Goal: Task Accomplishment & Management: Manage account settings

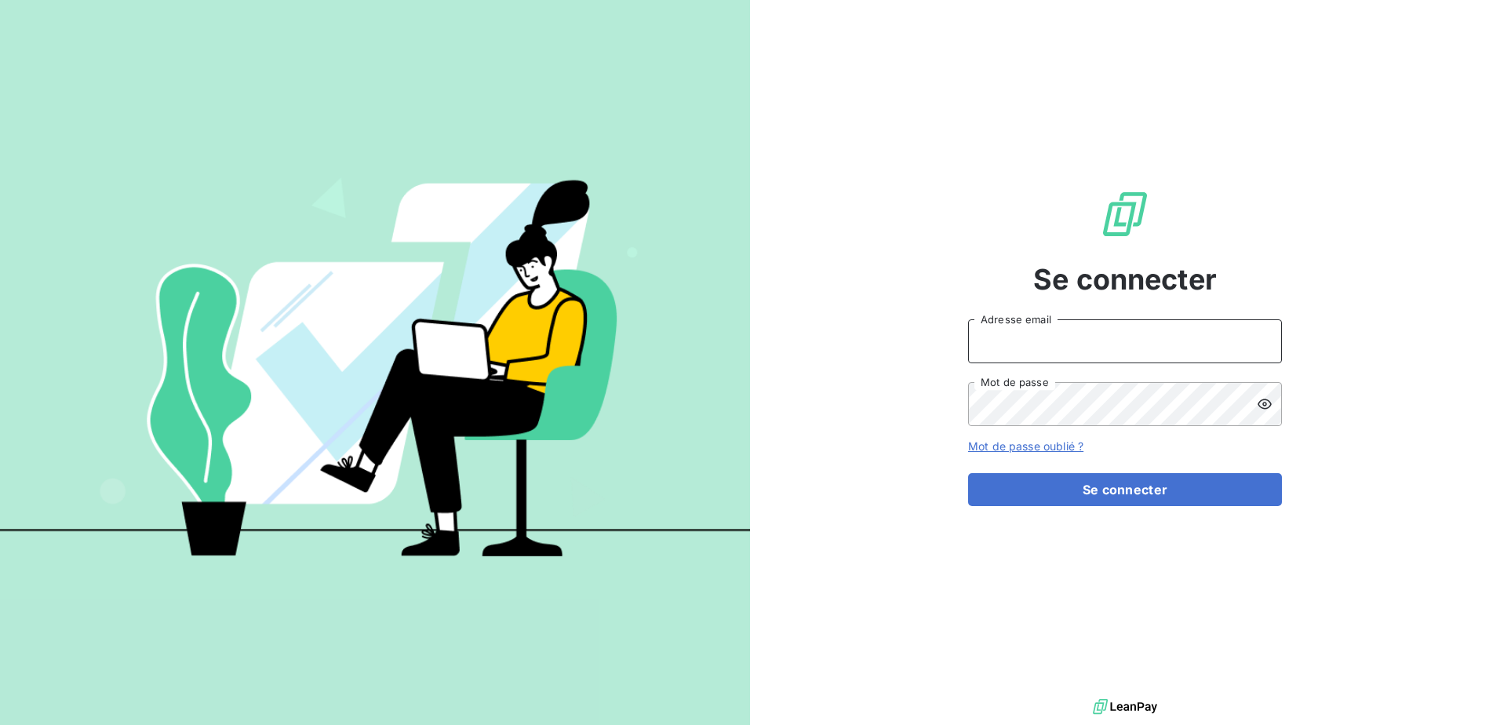
click at [1049, 336] on input "Adresse email" at bounding box center [1125, 341] width 314 height 44
type input "[PERSON_NAME][EMAIL_ADDRESS][DOMAIN_NAME]"
click at [1251, 113] on div "Se connecter [PERSON_NAME][EMAIL_ADDRESS][DOMAIN_NAME] Adresse email Mot de pas…" at bounding box center [1125, 347] width 314 height 695
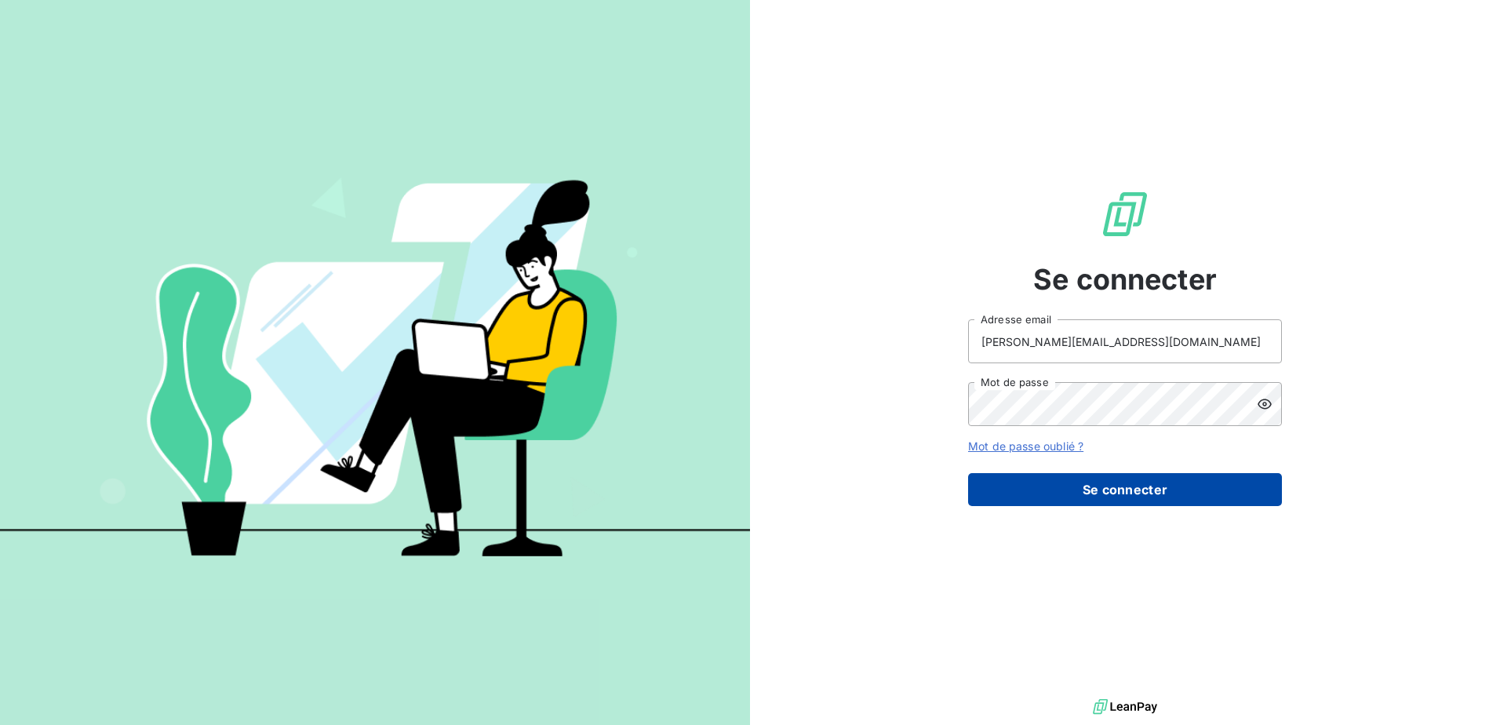
click at [1144, 493] on button "Se connecter" at bounding box center [1125, 489] width 314 height 33
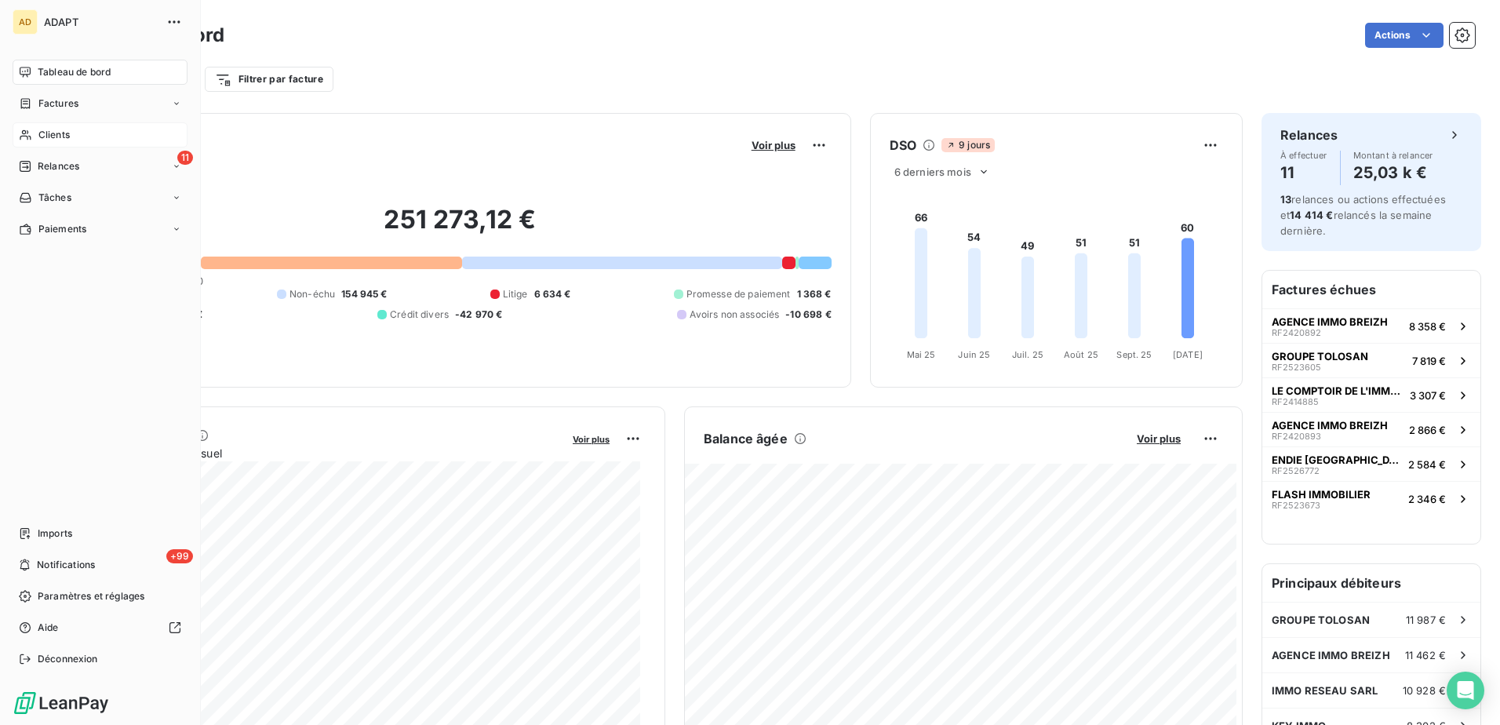
click at [52, 137] on span "Clients" at bounding box center [53, 135] width 31 height 14
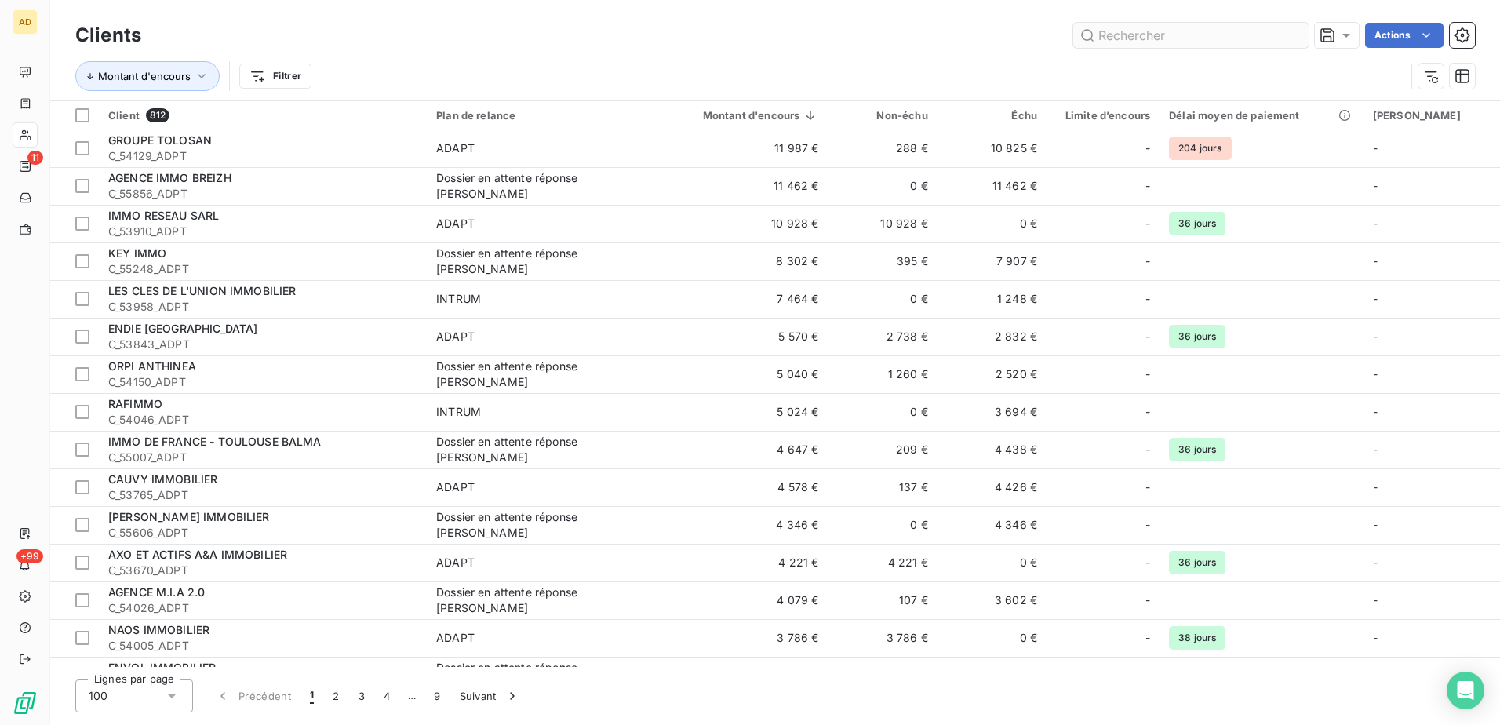
click at [1127, 40] on input "text" at bounding box center [1190, 35] width 235 height 25
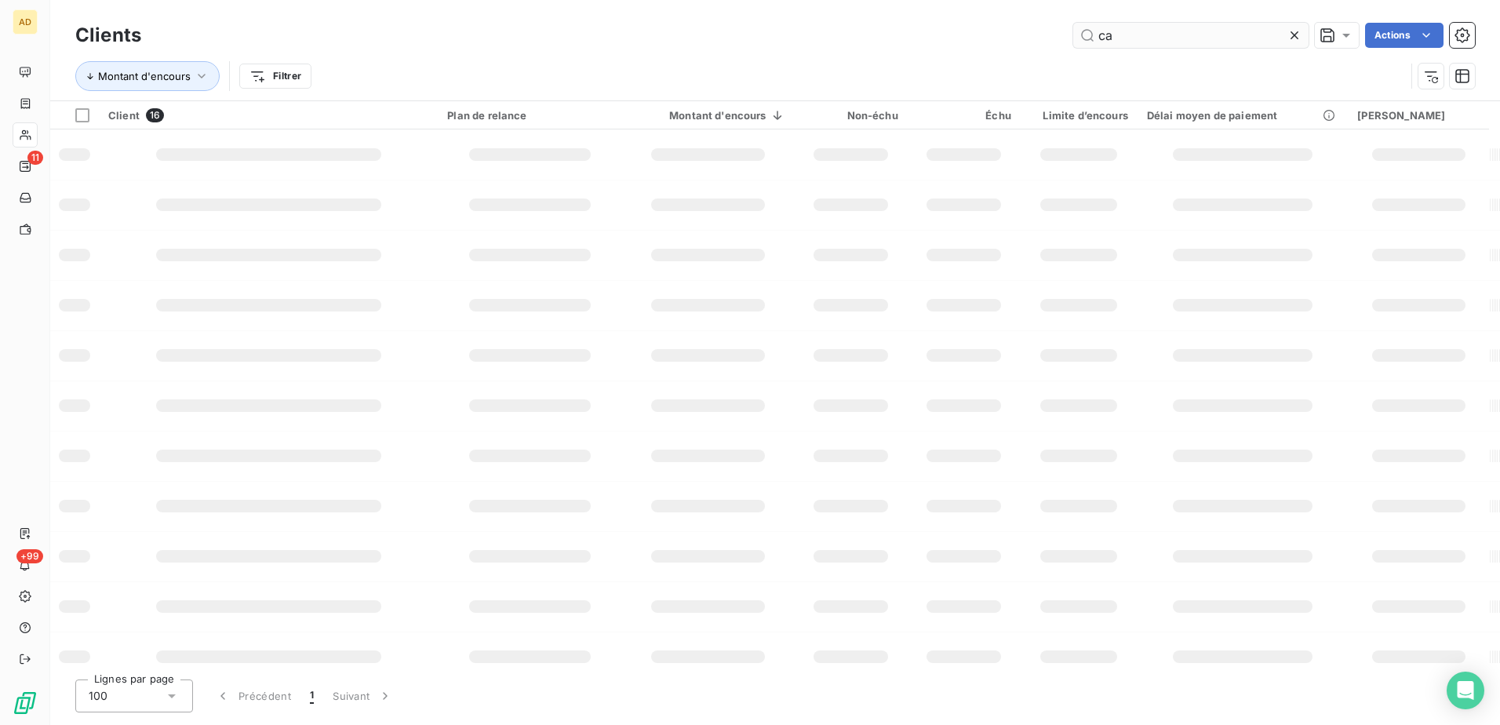
type input "c"
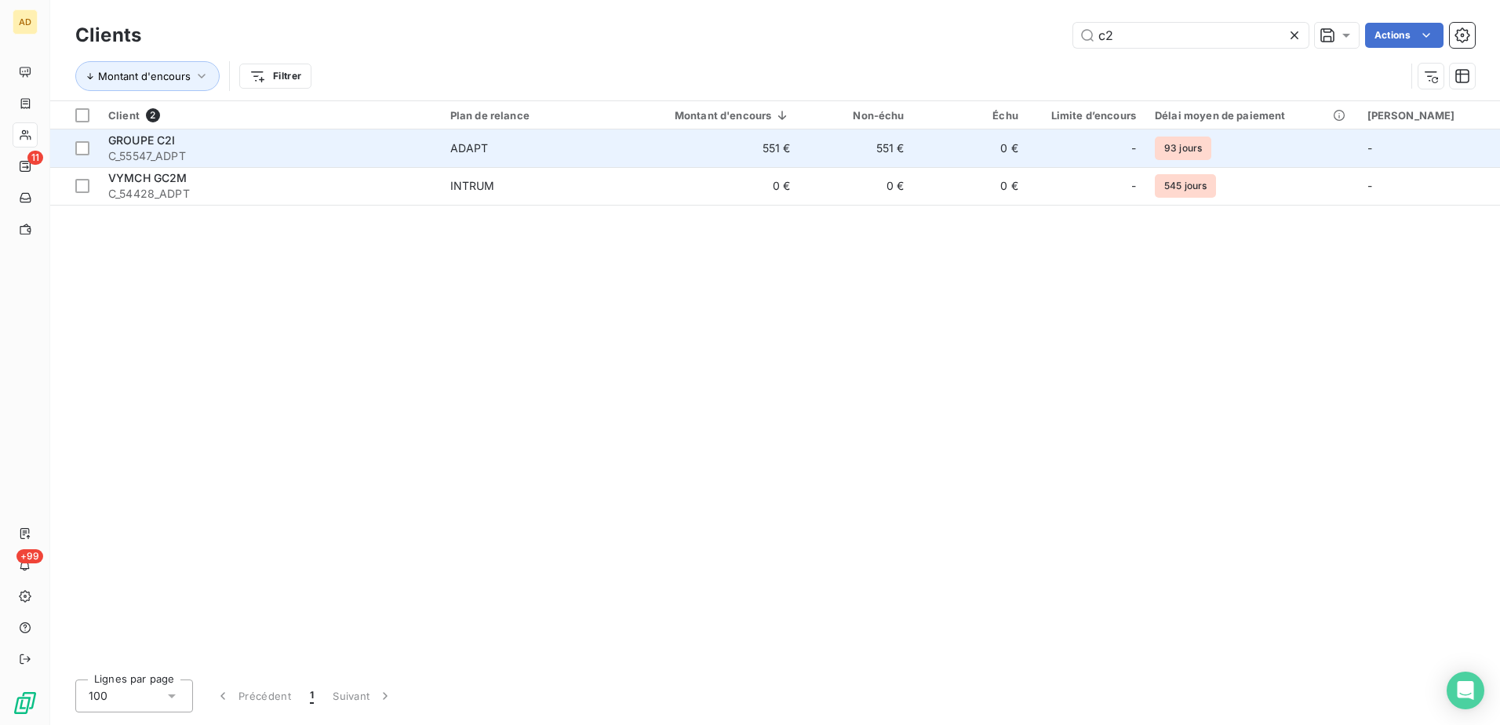
type input "c2"
click at [482, 149] on div "ADAPT" at bounding box center [469, 148] width 38 height 16
